Goal: Communication & Community: Answer question/provide support

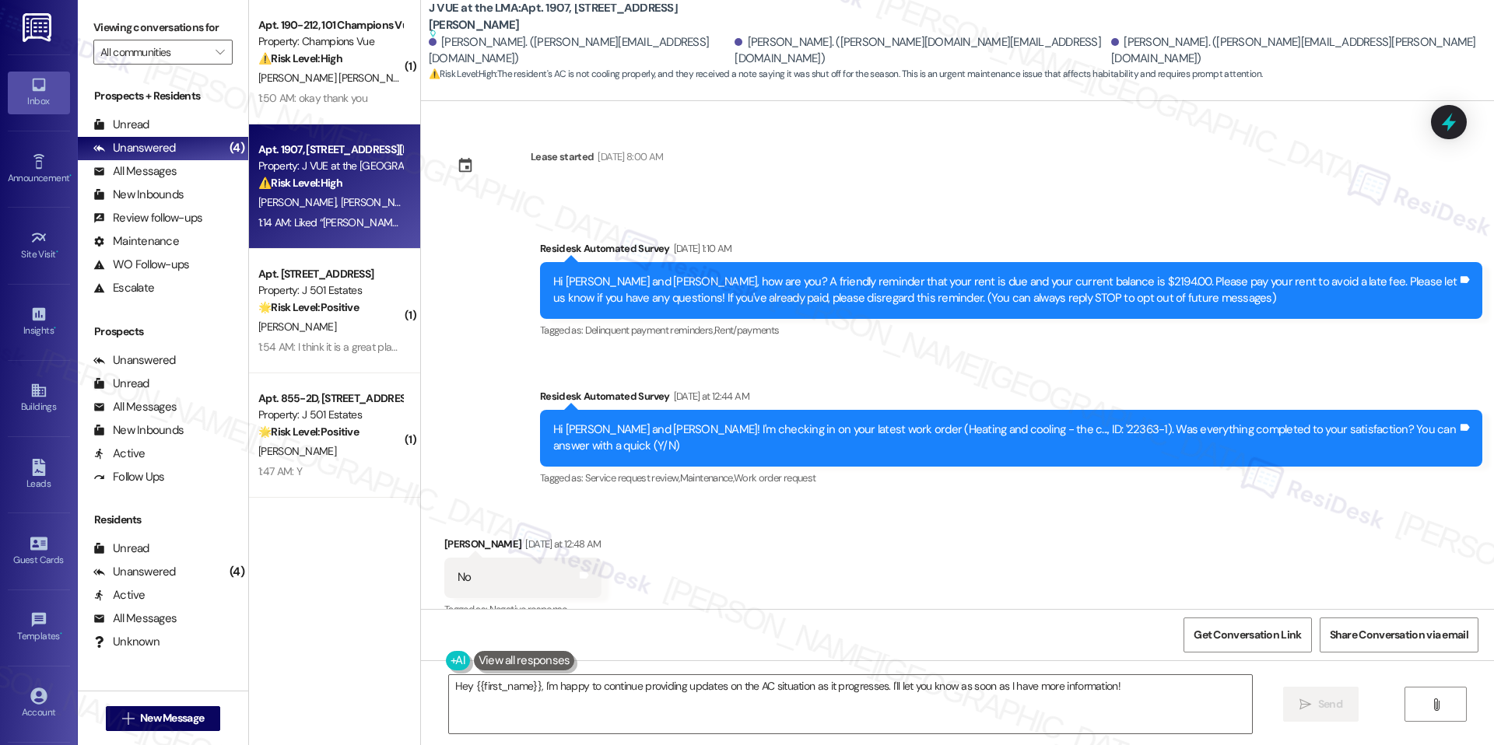
scroll to position [1746, 0]
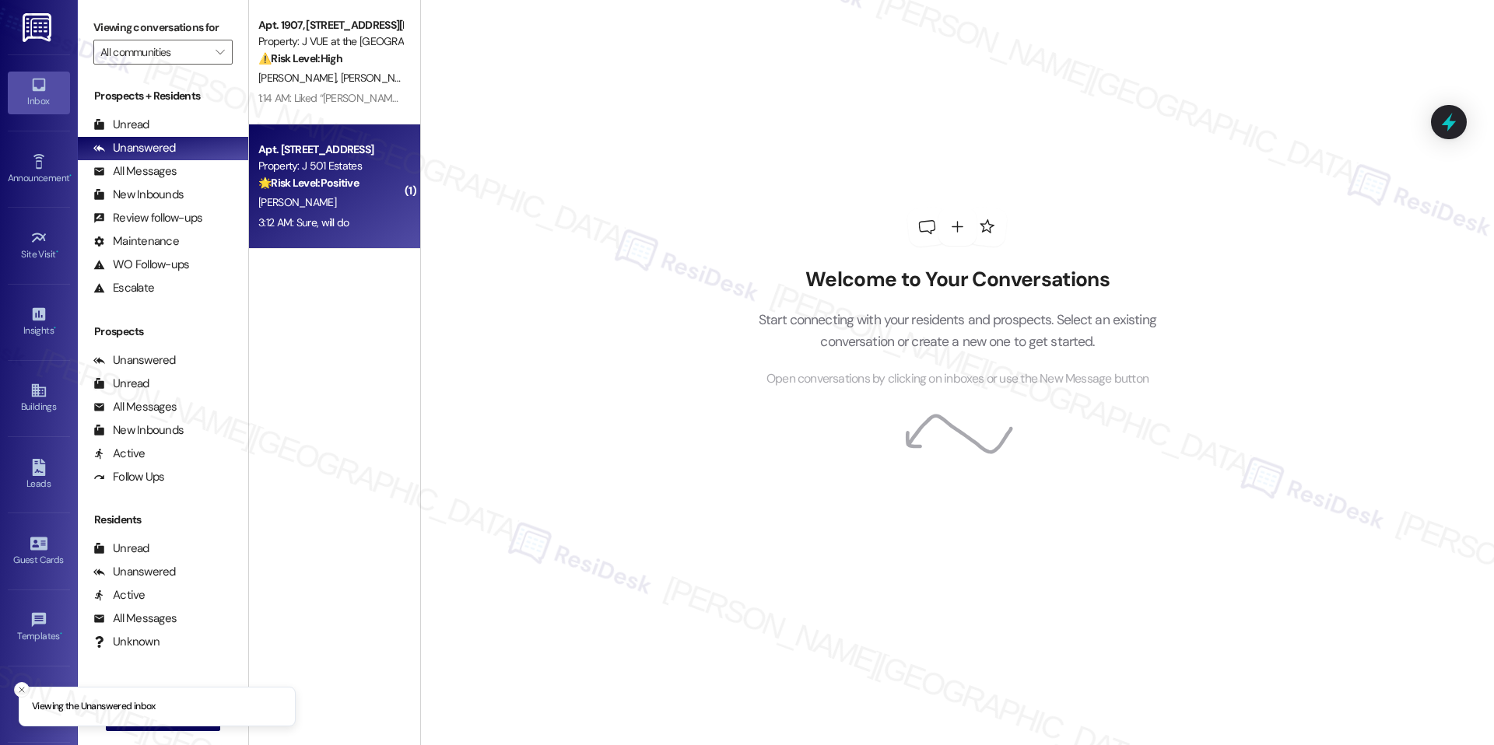
click at [356, 140] on div "Apt. 600-2H, 240 Ivy Meadow Ln Property: J 501 Estates 🌟 Risk Level: Positive T…" at bounding box center [330, 166] width 147 height 53
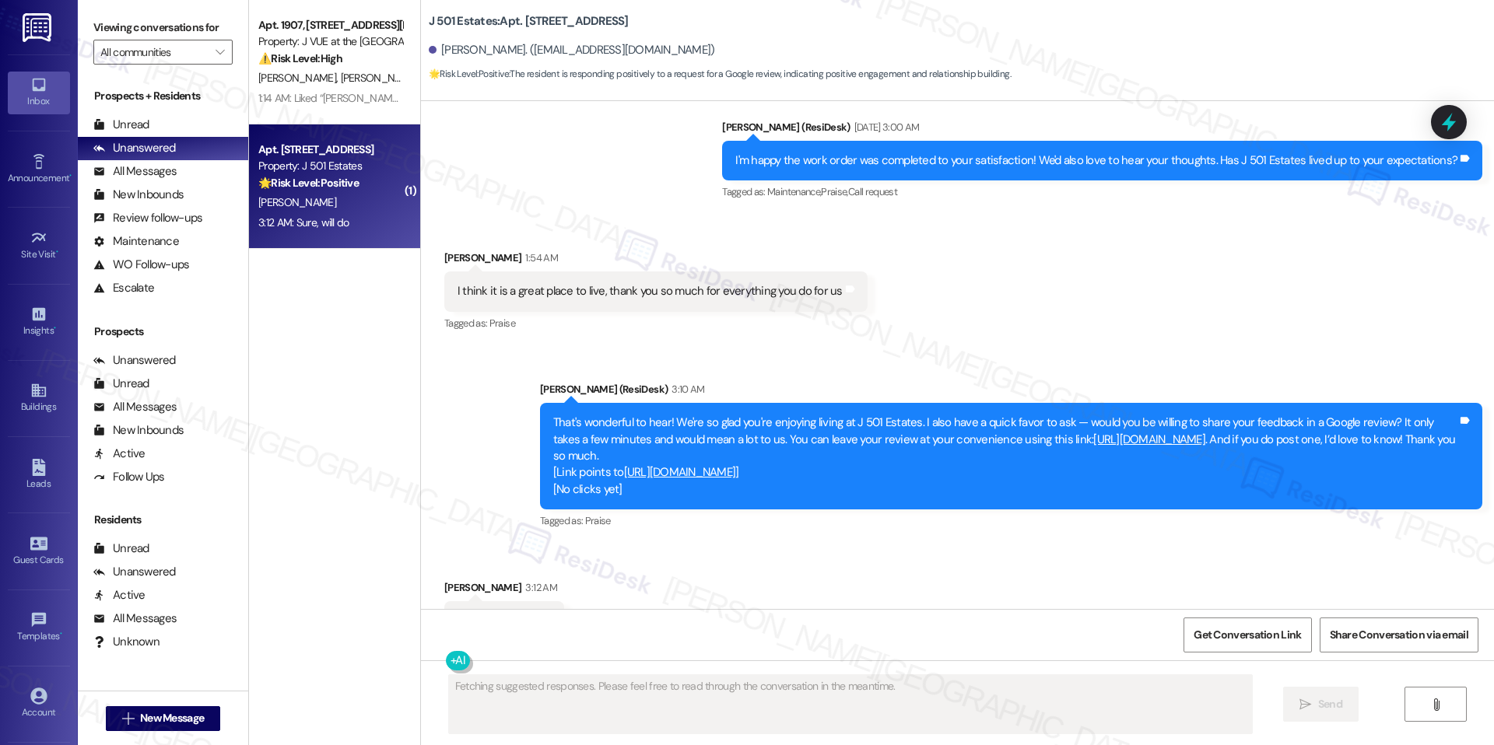
scroll to position [3659, 0]
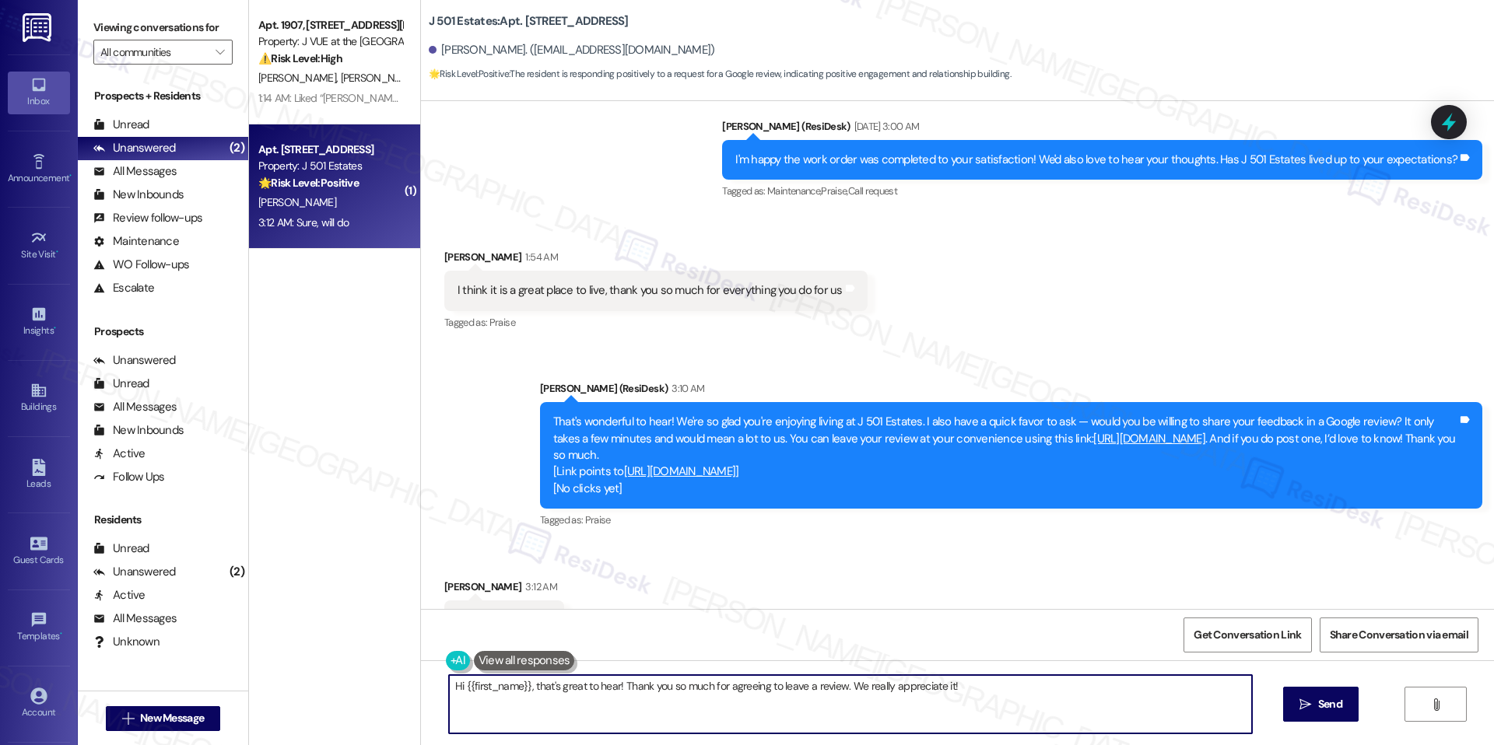
drag, startPoint x: 527, startPoint y: 681, endPoint x: 416, endPoint y: 710, distance: 114.9
click at [421, 710] on div "Hi {{first_name}}, that's great to hear! Thank you so much for agreeing to leav…" at bounding box center [957, 719] width 1073 height 117
click at [507, 710] on textarea "Hi {{first_name}}, that's great to hear! Thank you so much for agreeing to leav…" at bounding box center [850, 704] width 803 height 58
drag, startPoint x: 520, startPoint y: 687, endPoint x: 314, endPoint y: 687, distance: 205.4
click at [314, 687] on div "Apt. 1907, 75 Saint Alphonsus St Property: J VUE at the LMA ⚠️ Risk Level: High…" at bounding box center [871, 372] width 1245 height 745
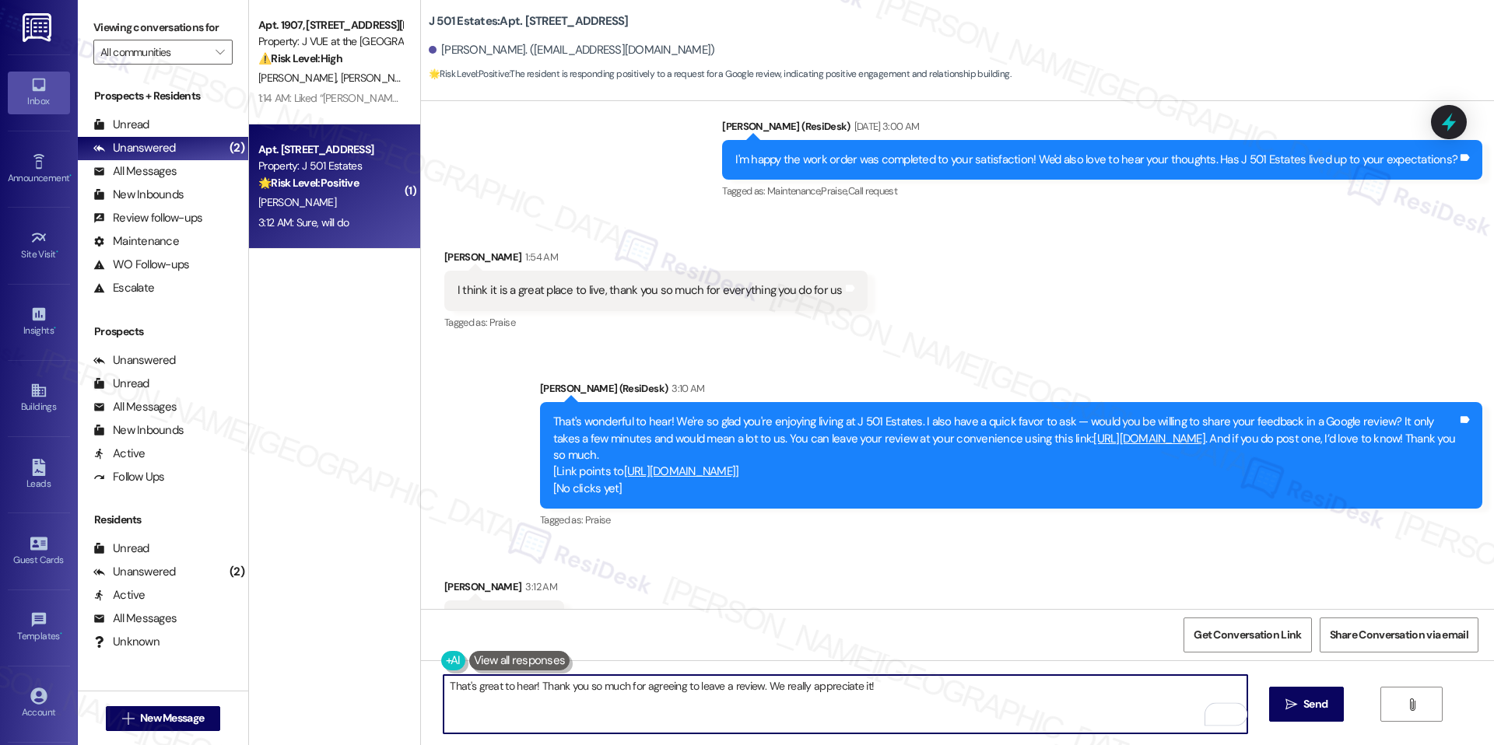
click at [913, 690] on textarea "That's great to hear! Thank you so much for agreeing to leave a review. We real…" at bounding box center [845, 704] width 803 height 58
type textarea "That's great to hear! Thank you so much for agreeing to leave a review. We real…"
click at [1286, 708] on icon "" at bounding box center [1291, 705] width 12 height 12
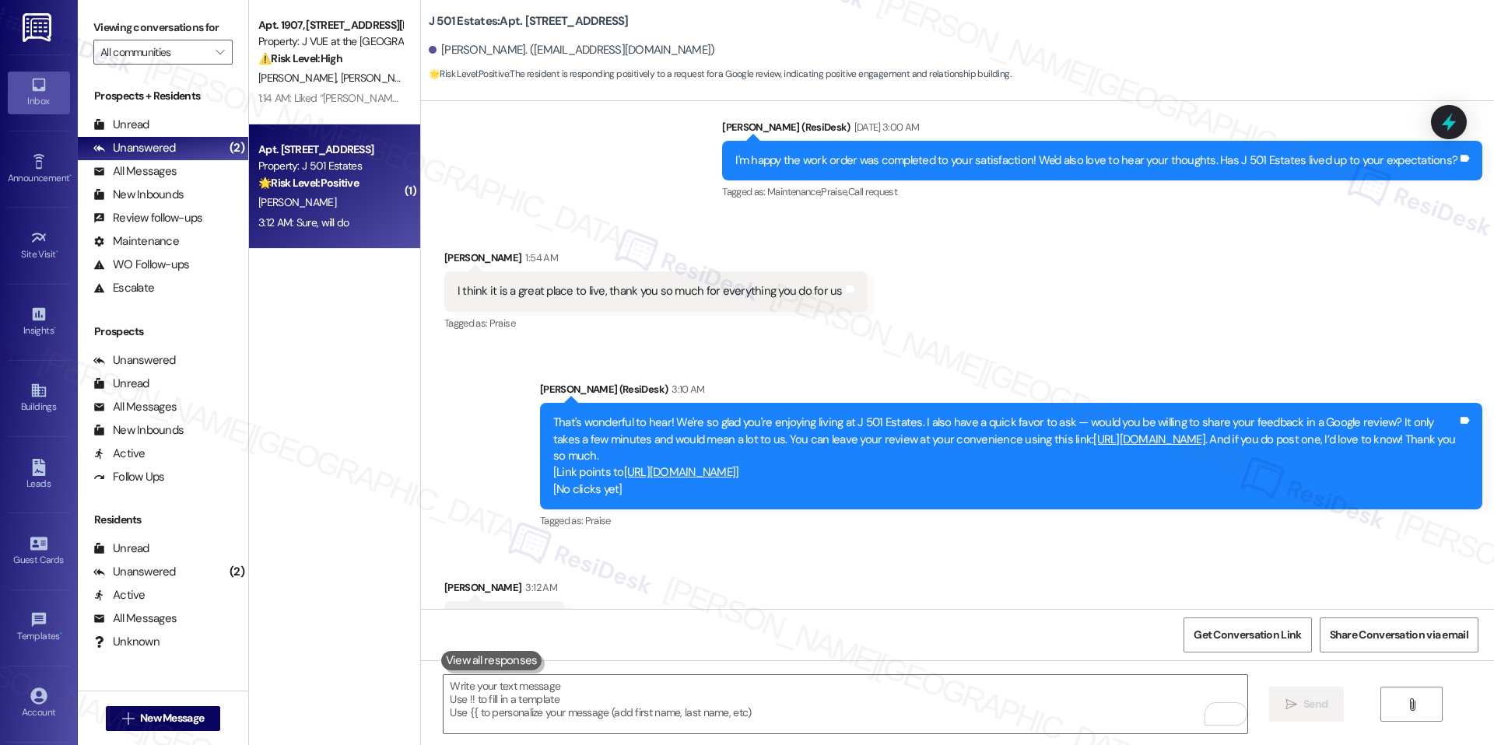
scroll to position [3768, 0]
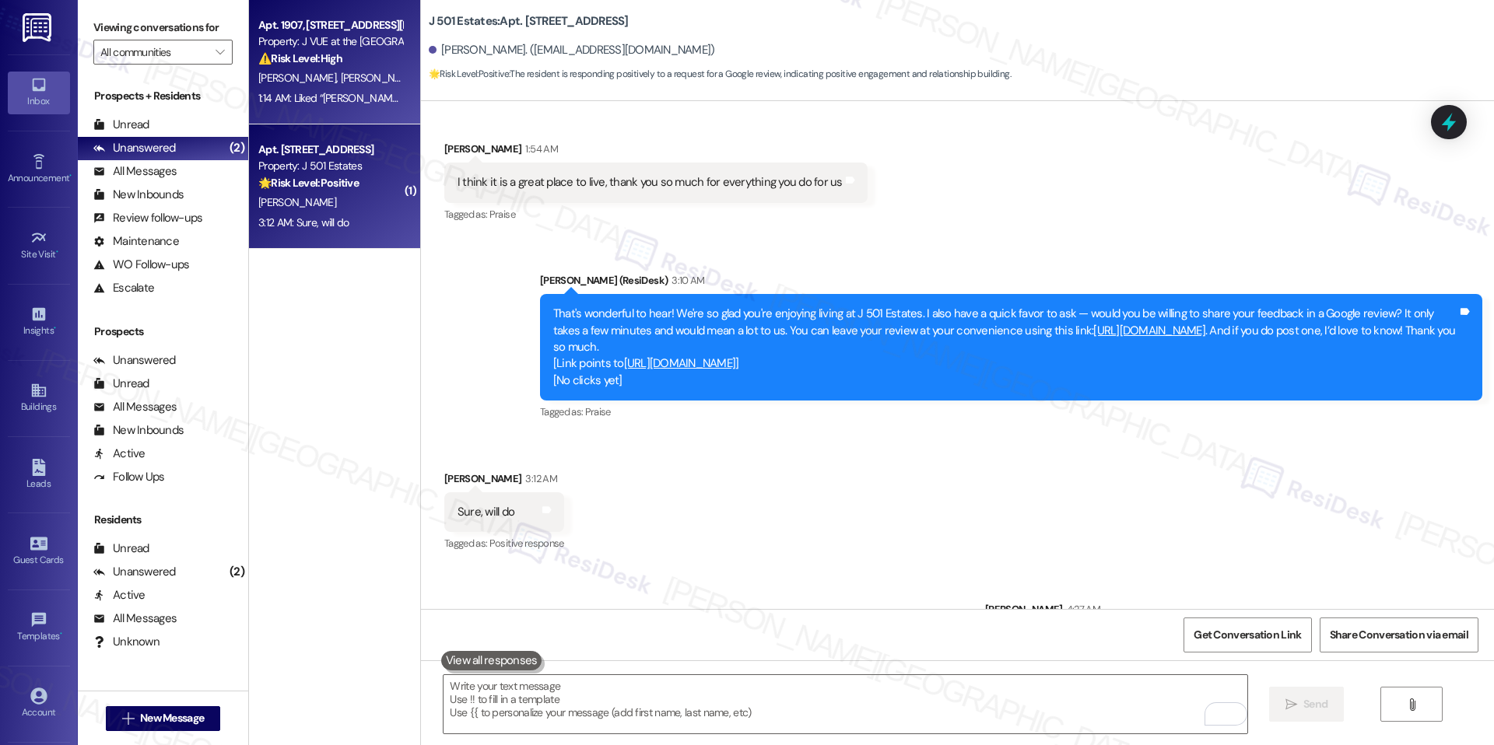
click at [325, 85] on div "V. Singh S. Bubna S. Madia" at bounding box center [330, 77] width 147 height 19
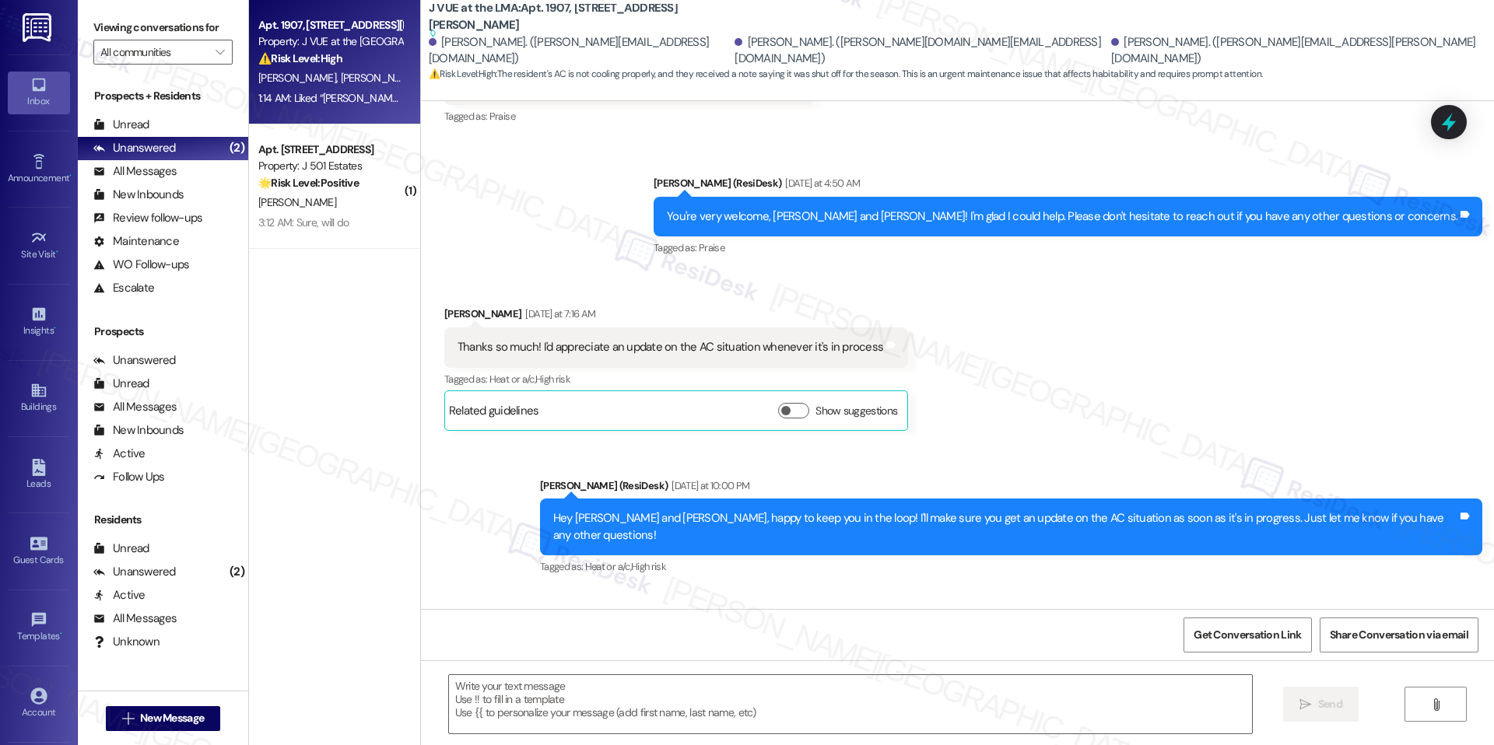
scroll to position [1746, 0]
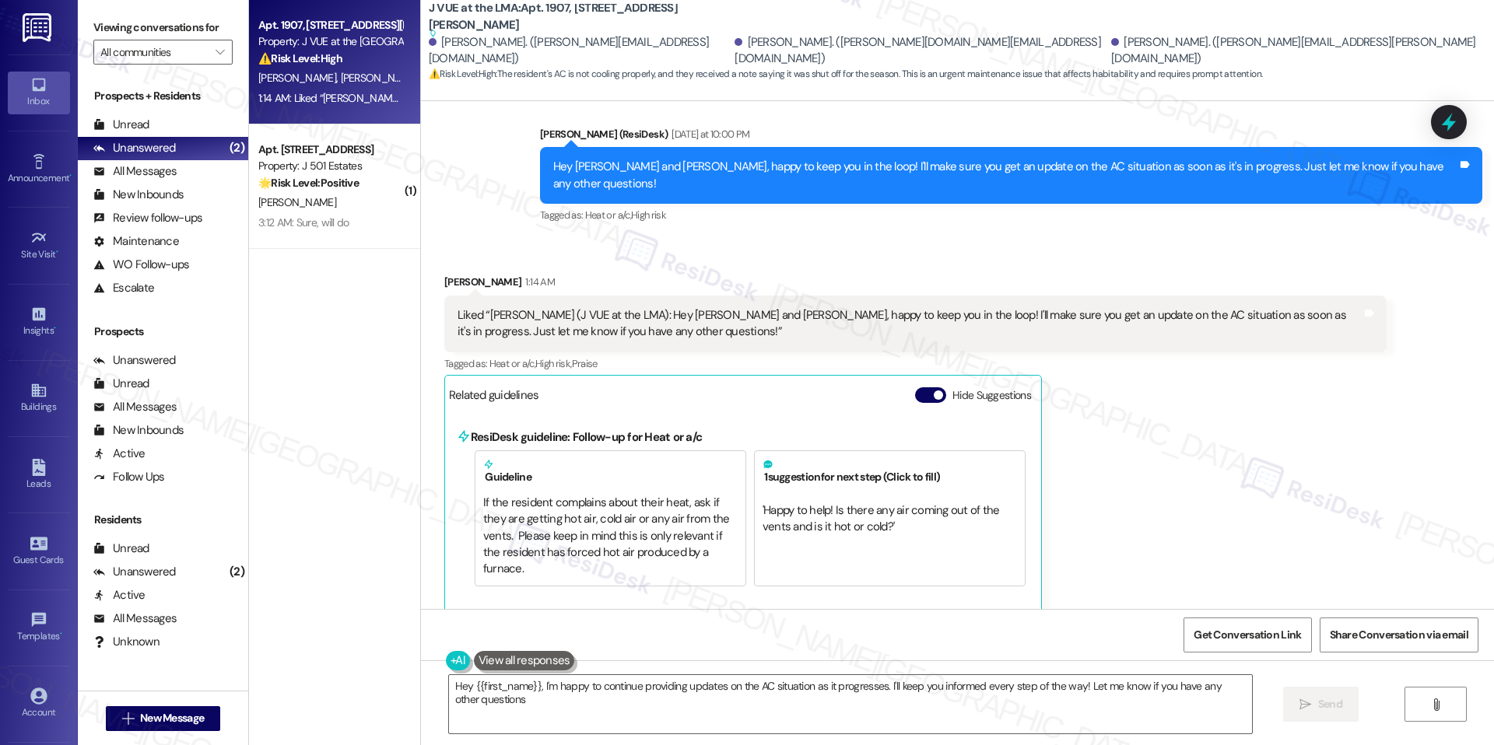
type textarea "Hey {{first_name}}, I'm happy to continue providing updates on the AC situation…"
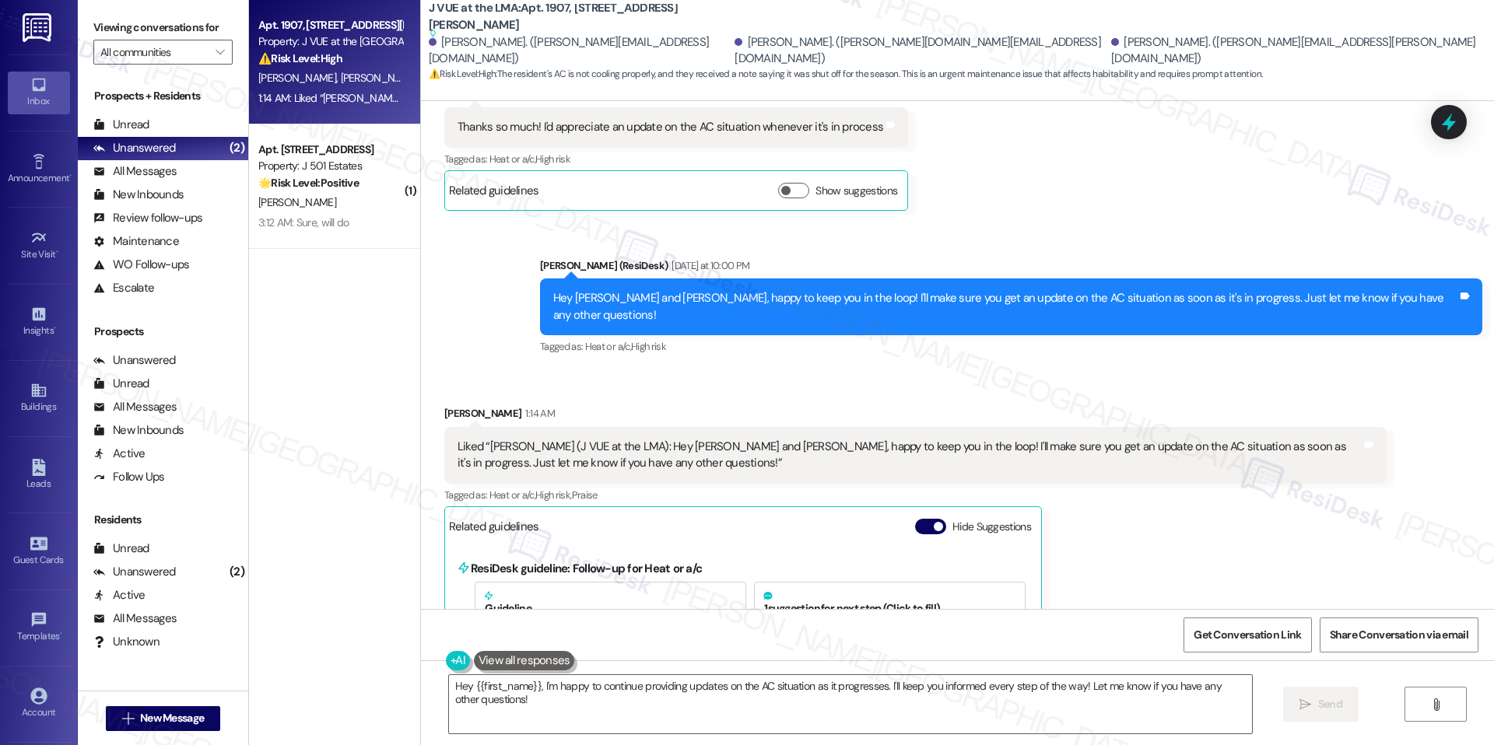
scroll to position [1747, 0]
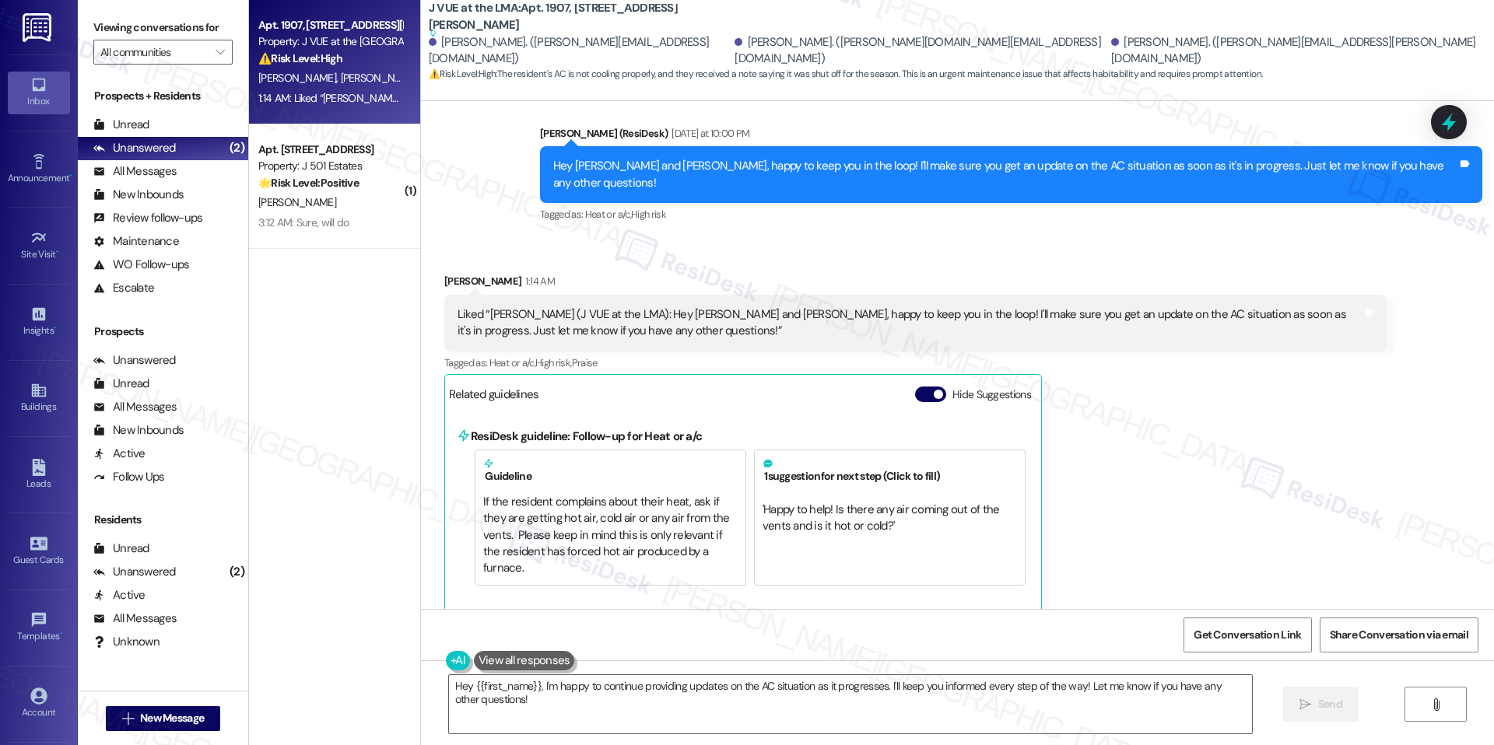
click at [916, 387] on div "Hide Suggestions" at bounding box center [976, 395] width 122 height 16
click at [916, 391] on button "Hide Suggestions" at bounding box center [930, 395] width 31 height 16
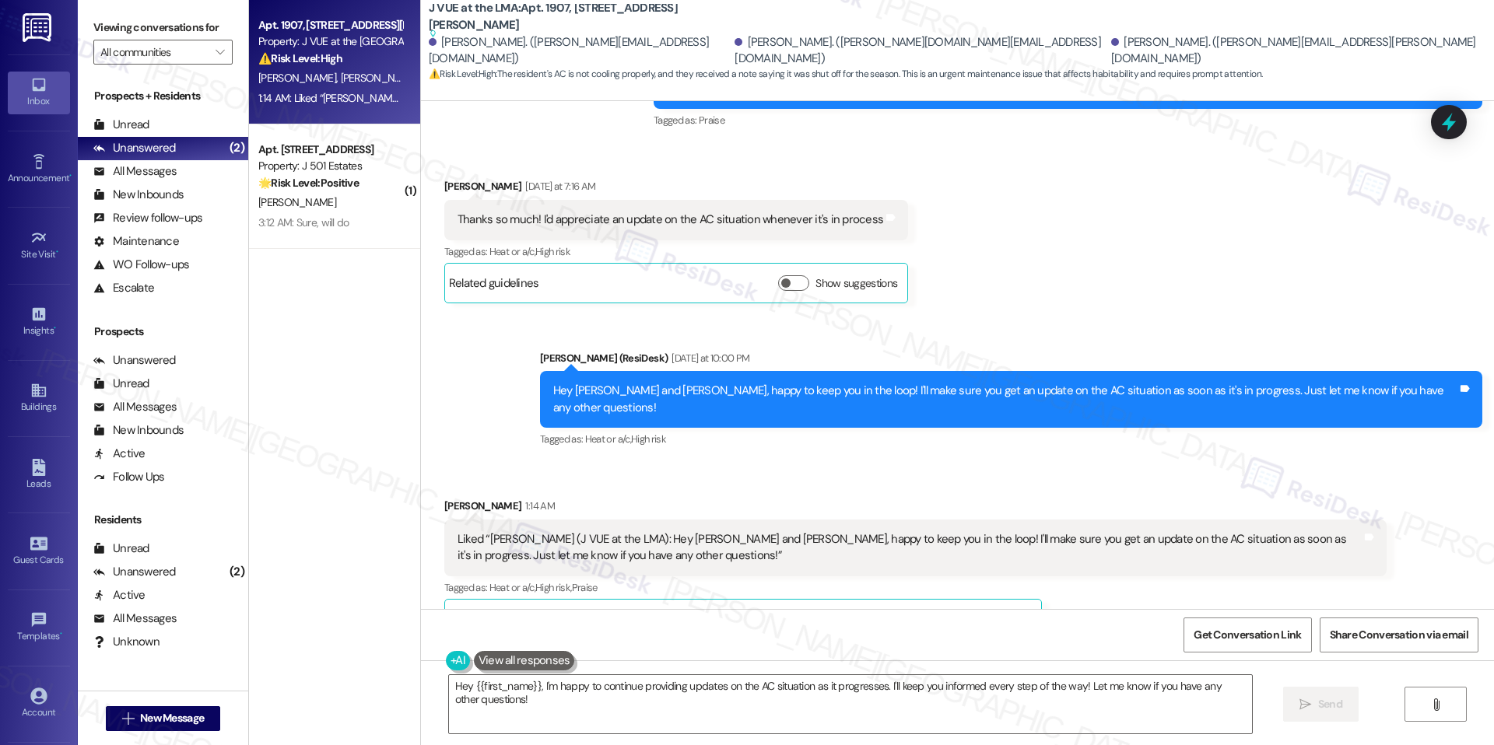
scroll to position [1564, 0]
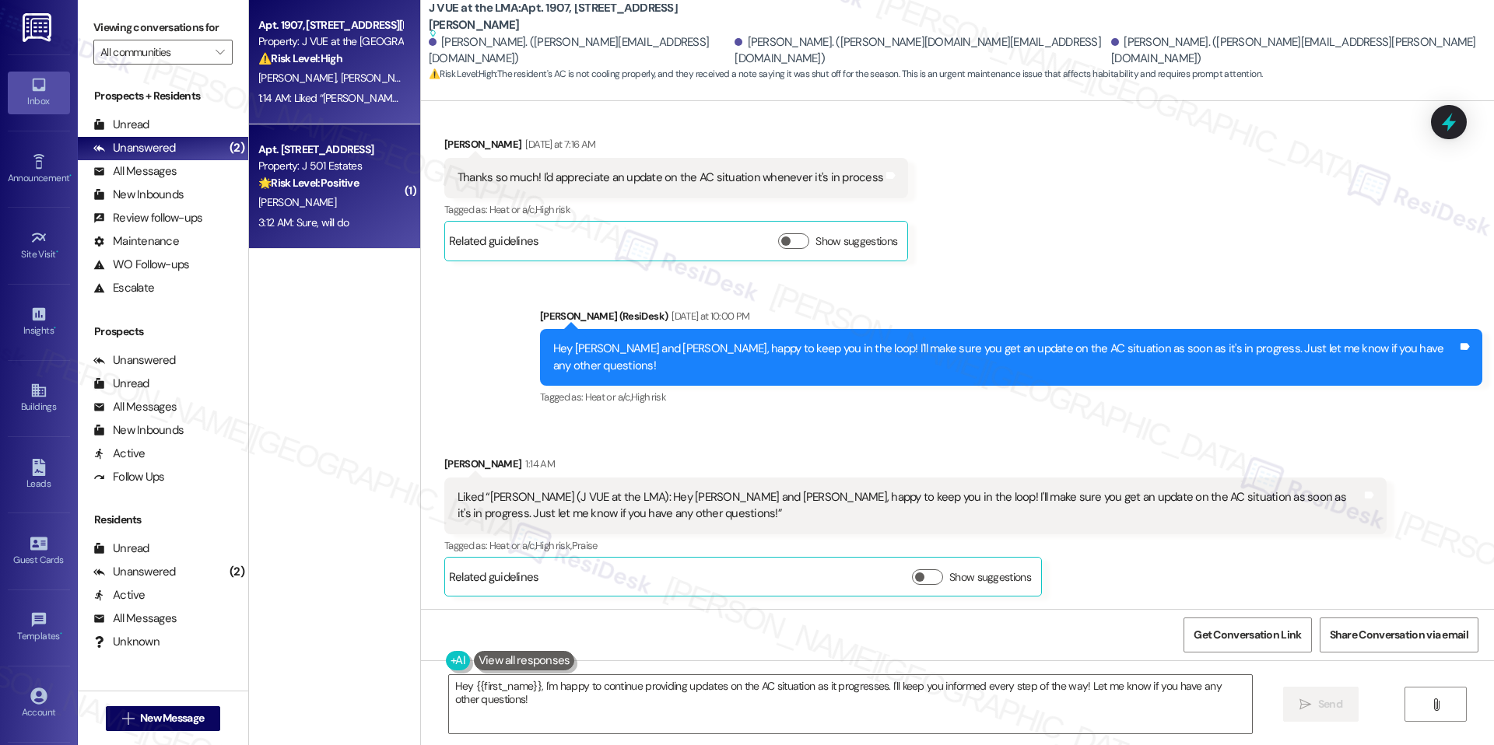
click at [379, 222] on div "3:12 AM: Sure, will do 3:12 AM: Sure, will do" at bounding box center [330, 222] width 147 height 19
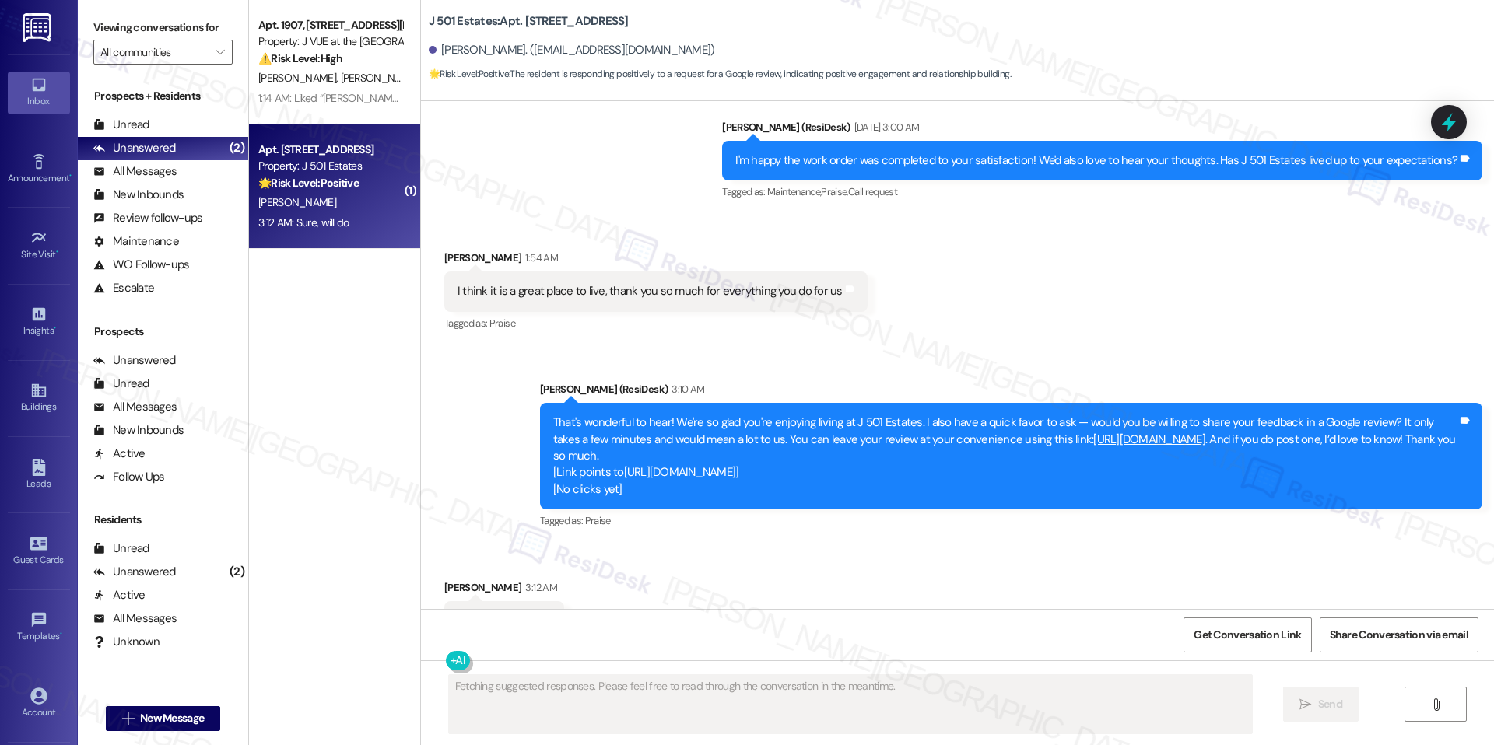
scroll to position [3791, 0]
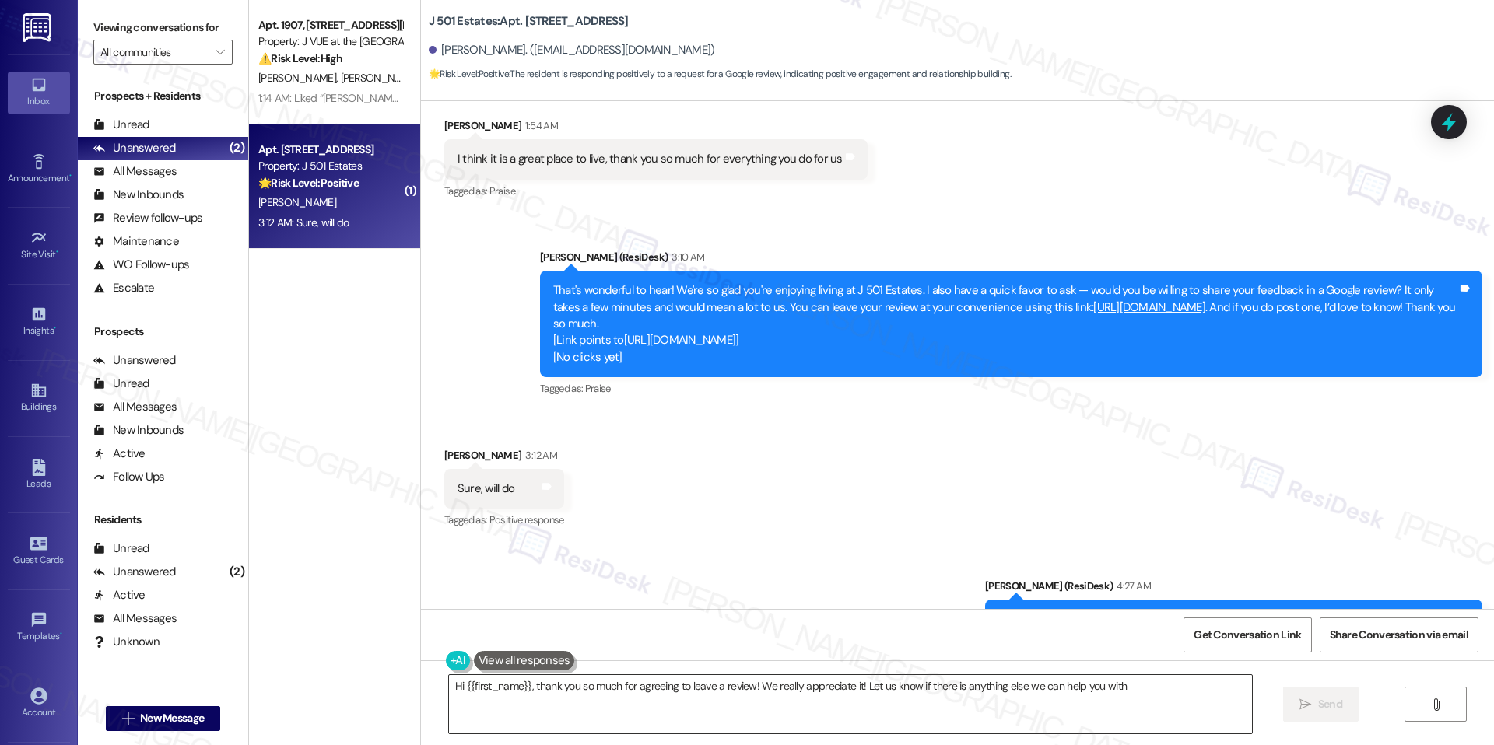
type textarea "Hi {{first_name}}, thank you so much for agreeing to leave a review! We really …"
